Goal: Information Seeking & Learning: Learn about a topic

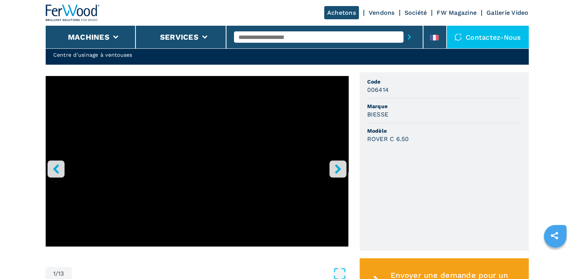
scroll to position [227, 0]
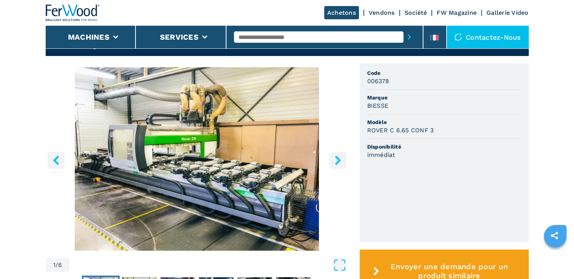
scroll to position [227, 0]
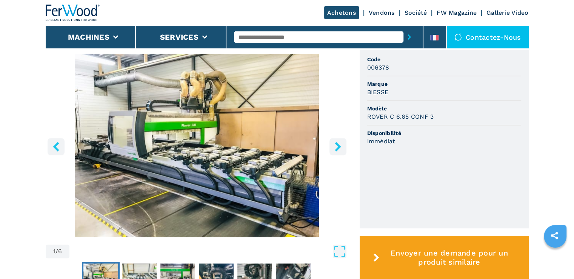
click at [339, 145] on icon "right-button" at bounding box center [337, 146] width 9 height 9
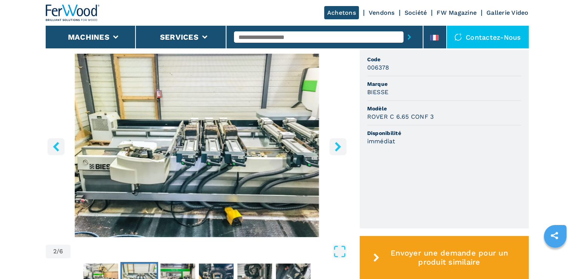
click at [338, 145] on icon "right-button" at bounding box center [338, 146] width 6 height 9
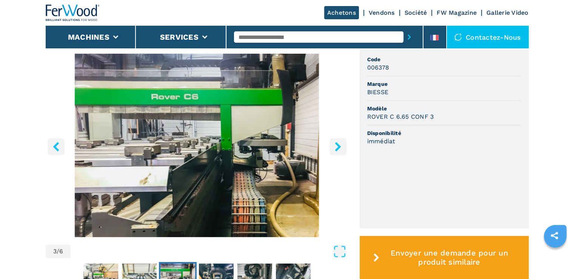
click at [338, 145] on icon "right-button" at bounding box center [338, 146] width 6 height 9
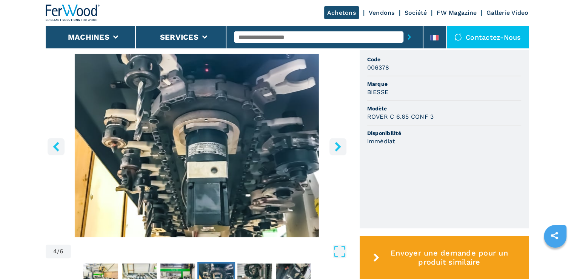
click at [338, 145] on icon "right-button" at bounding box center [338, 146] width 6 height 9
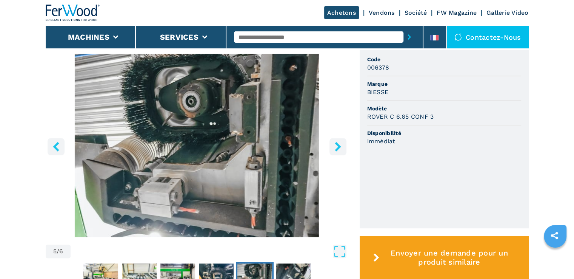
click at [338, 145] on icon "right-button" at bounding box center [338, 146] width 6 height 9
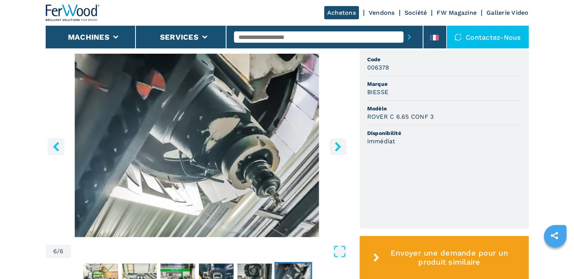
click at [338, 145] on icon "right-button" at bounding box center [338, 146] width 6 height 9
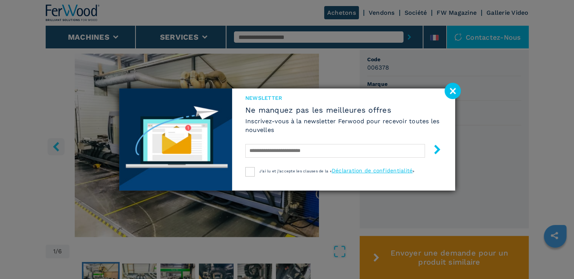
click at [451, 91] on image at bounding box center [453, 91] width 16 height 16
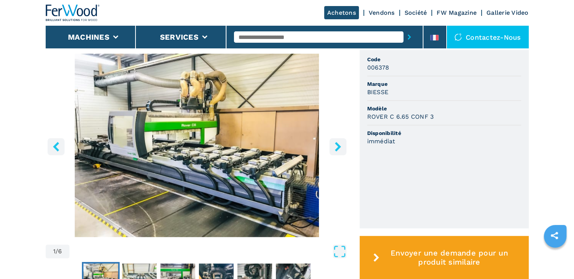
click at [338, 147] on icon "right-button" at bounding box center [338, 146] width 6 height 9
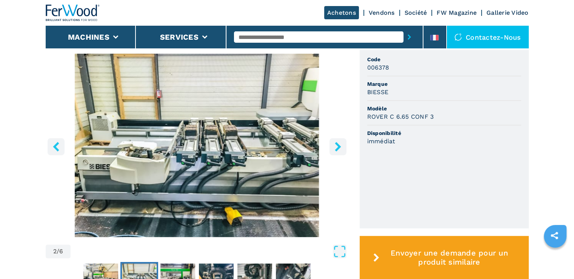
click at [338, 147] on icon "right-button" at bounding box center [338, 146] width 6 height 9
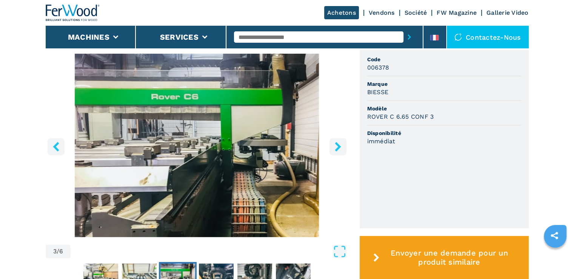
click at [338, 147] on icon "right-button" at bounding box center [338, 146] width 6 height 9
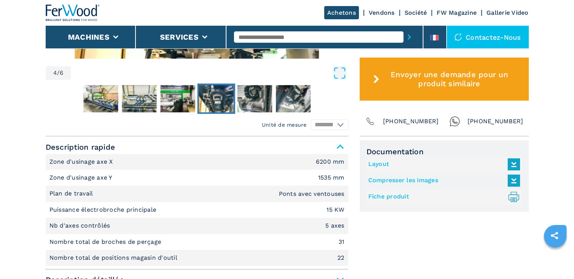
scroll to position [491, 0]
